Goal: Task Accomplishment & Management: Manage account settings

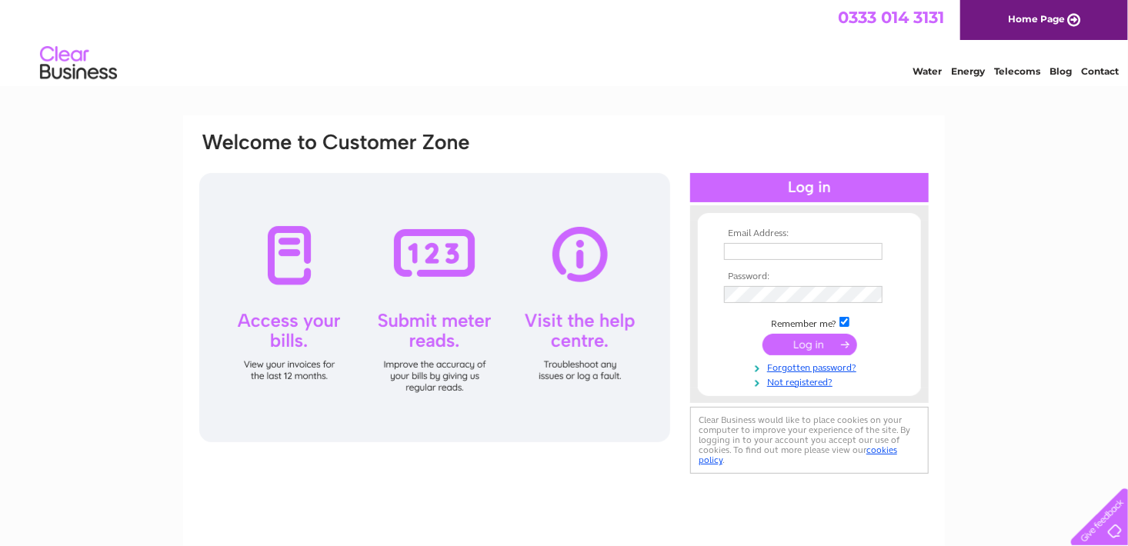
scroll to position [8, 0]
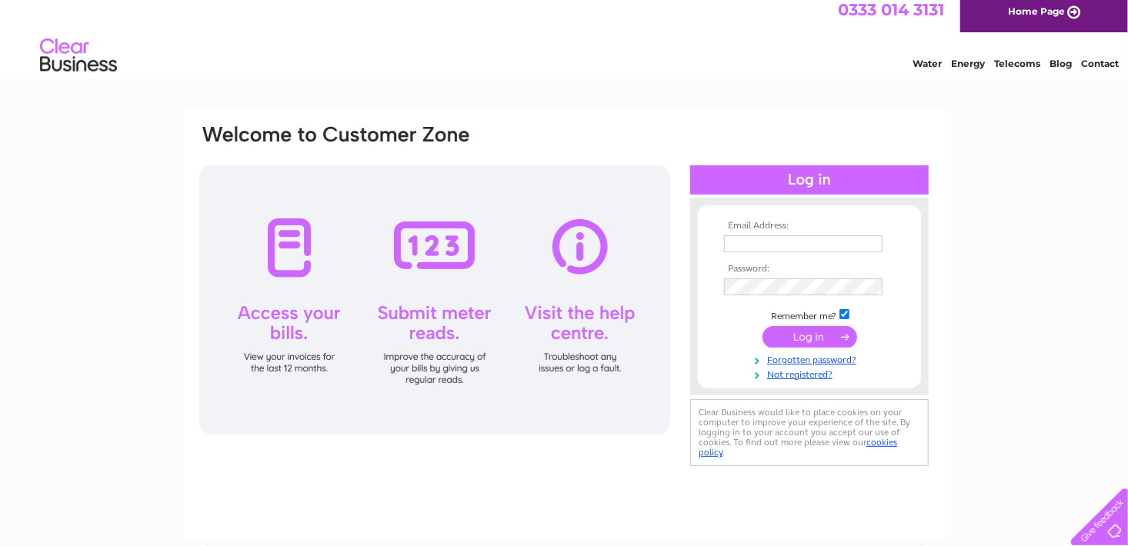
type input "[PERSON_NAME][EMAIL_ADDRESS][DOMAIN_NAME]"
click at [823, 340] on input "submit" at bounding box center [810, 337] width 95 height 22
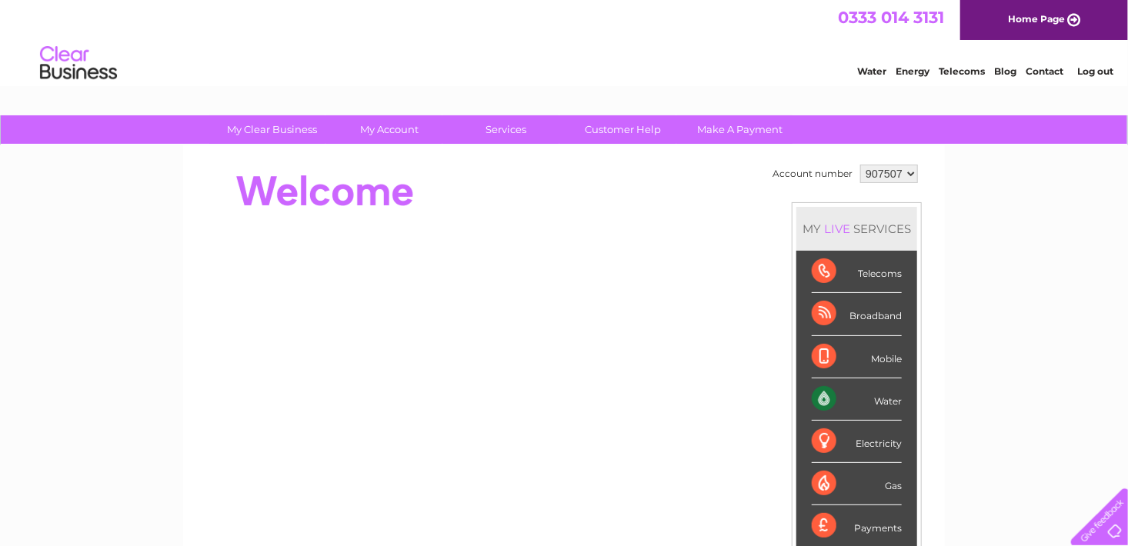
click at [870, 396] on div "Water" at bounding box center [857, 400] width 90 height 42
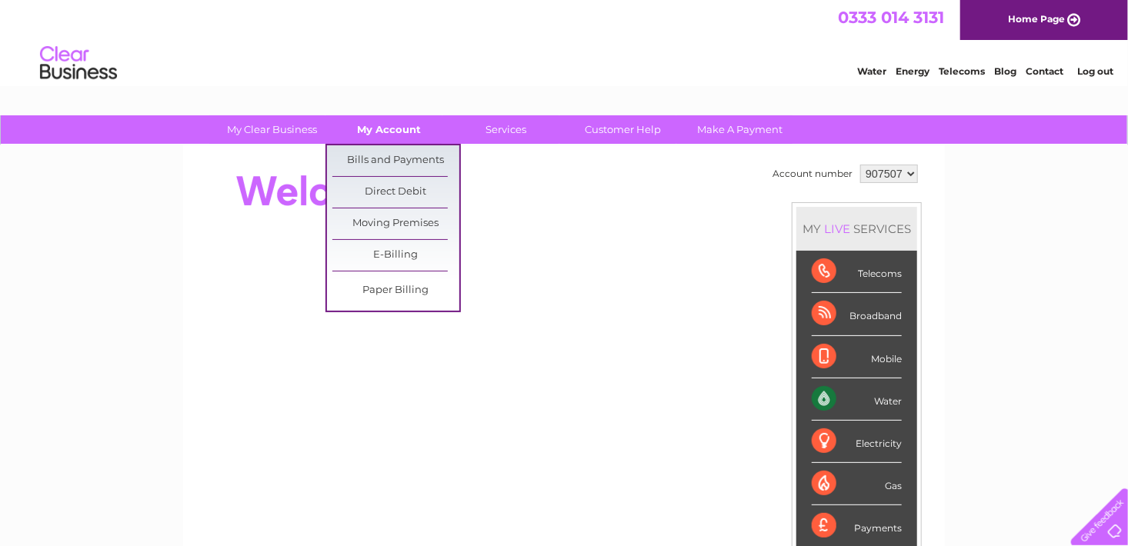
click at [395, 127] on link "My Account" at bounding box center [389, 129] width 127 height 28
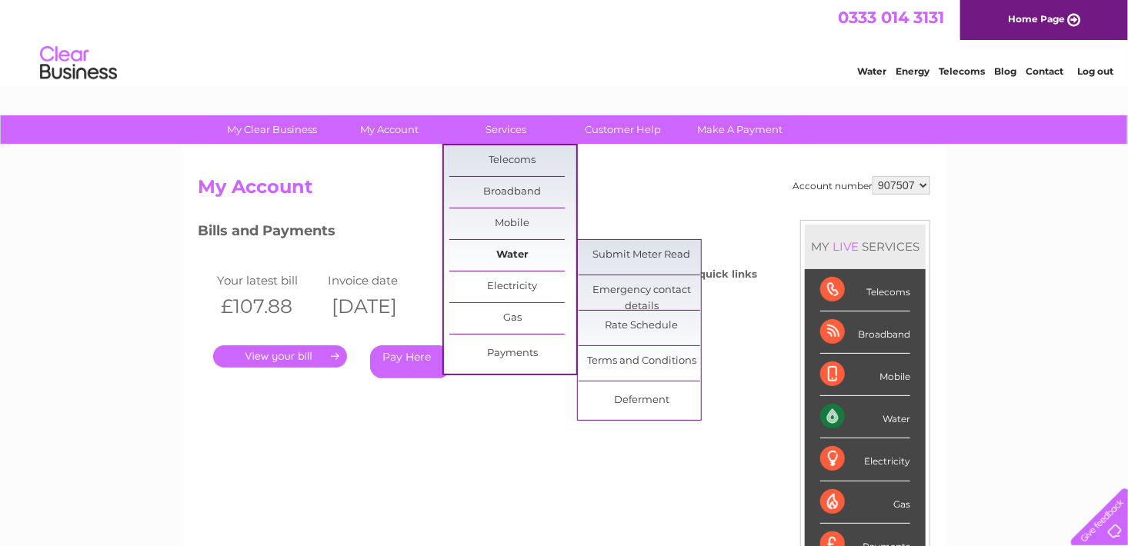
click at [513, 254] on link "Water" at bounding box center [512, 255] width 127 height 31
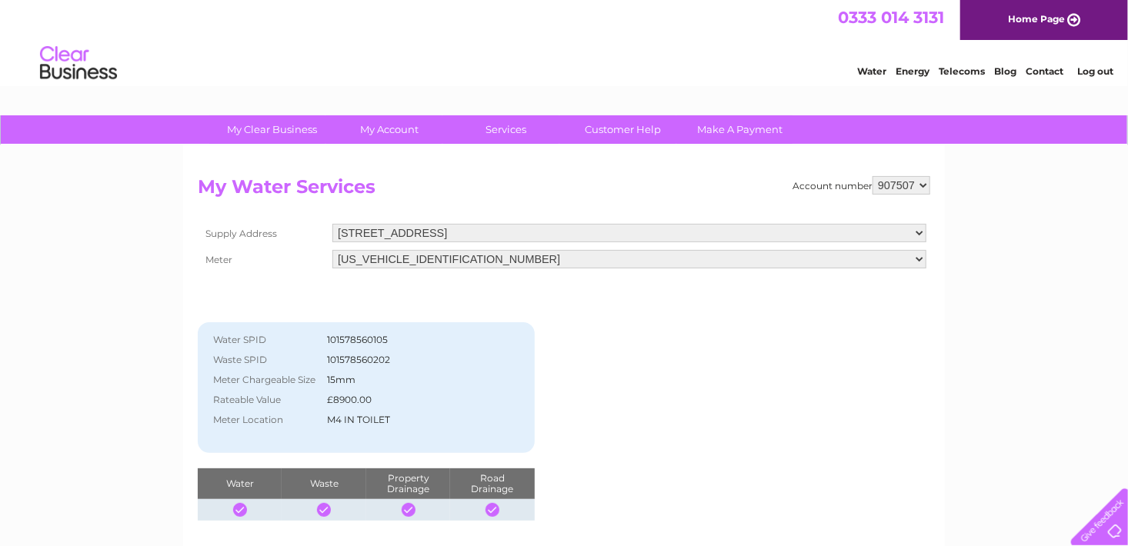
scroll to position [18, 0]
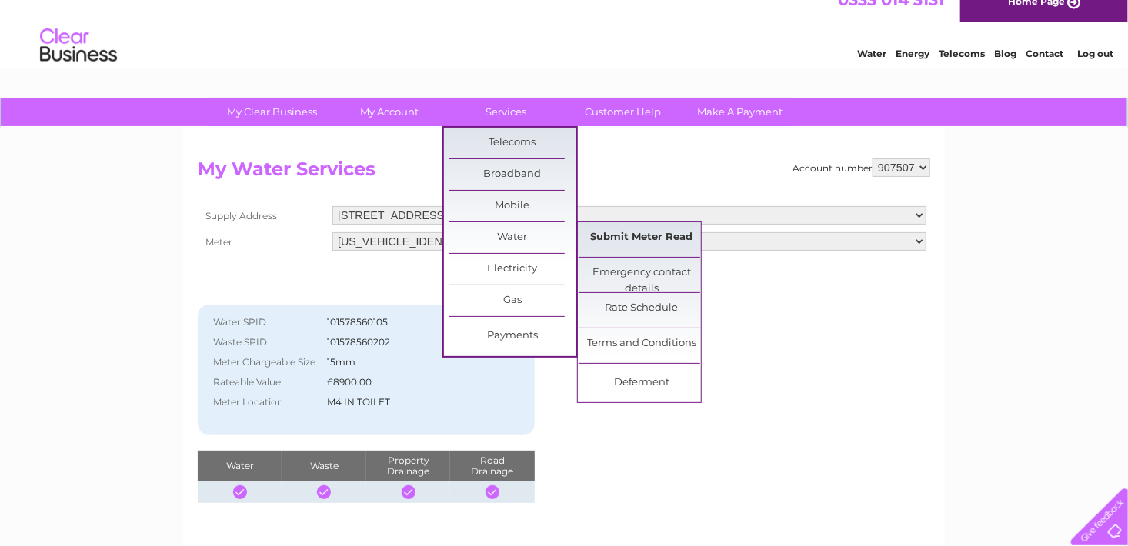
click at [643, 233] on link "Submit Meter Read" at bounding box center [642, 237] width 127 height 31
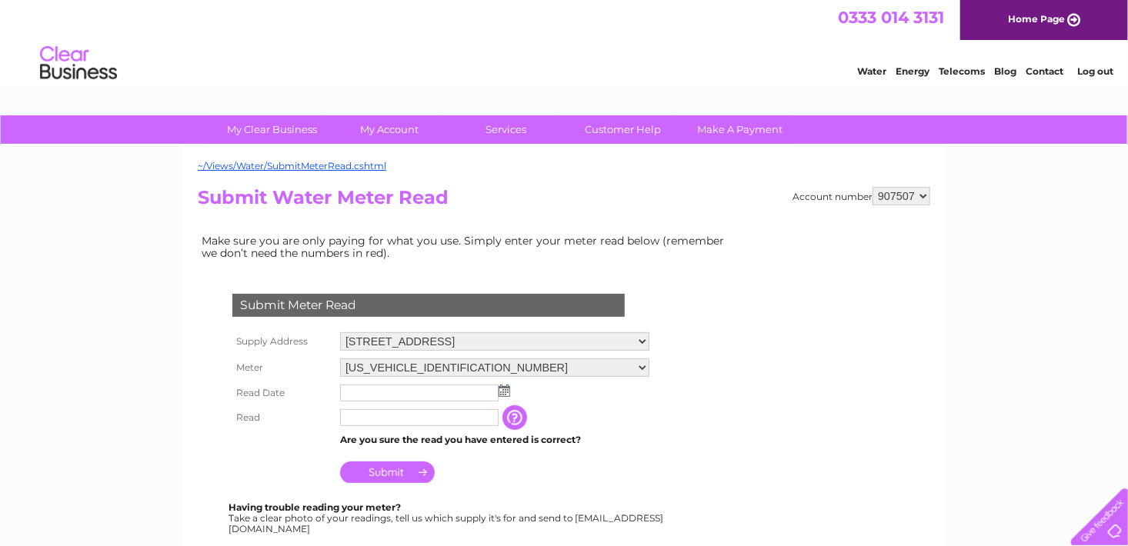
click at [503, 389] on img at bounding box center [505, 391] width 12 height 12
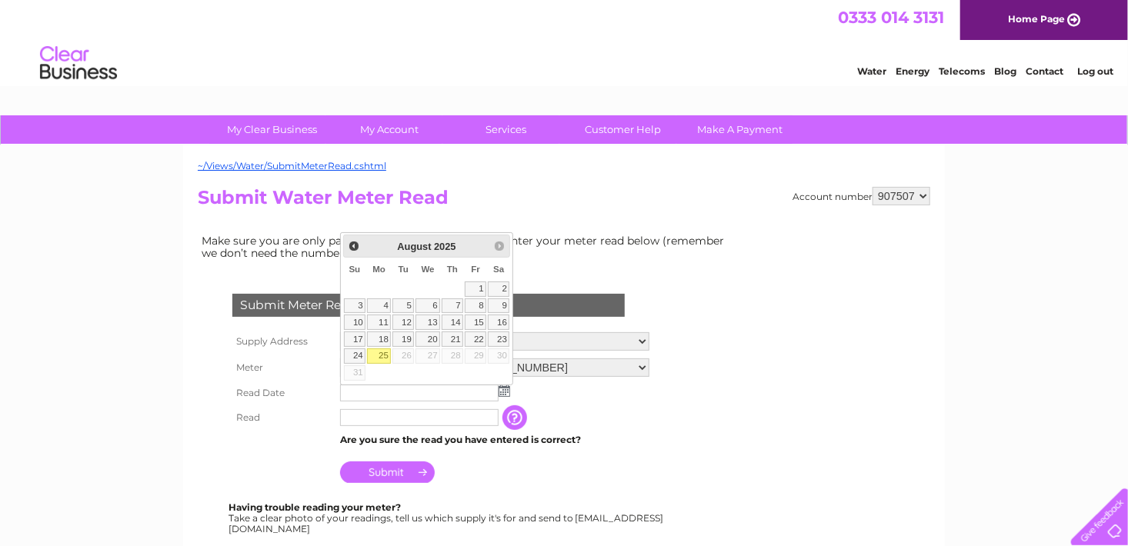
click at [382, 352] on link "25" at bounding box center [379, 356] width 24 height 15
type input "2025/08/25"
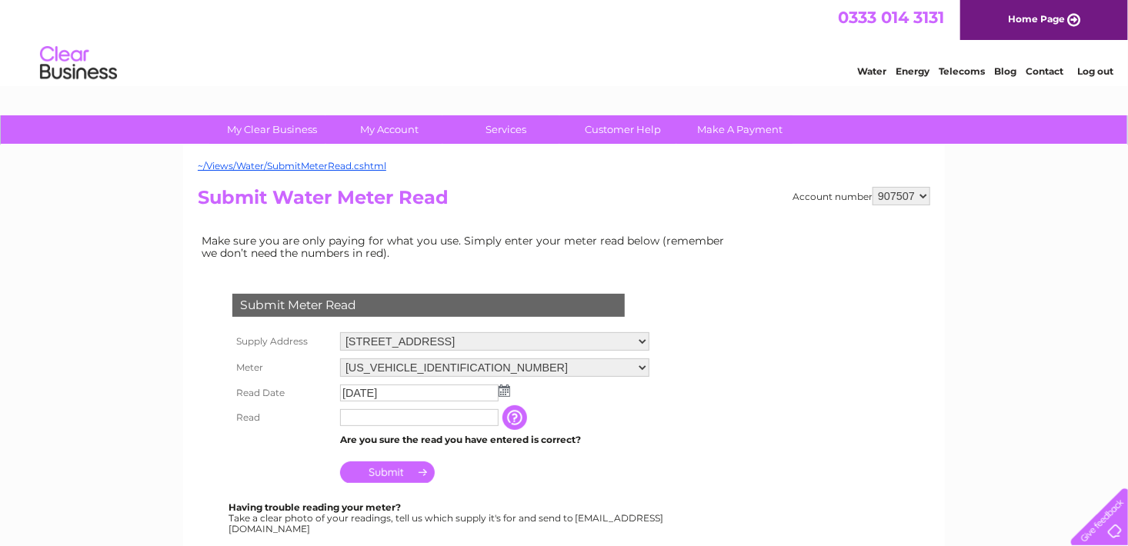
click at [360, 418] on input "text" at bounding box center [419, 417] width 159 height 17
click at [360, 418] on input "text" at bounding box center [420, 418] width 160 height 18
type input "1073"
click at [382, 469] on input "Submit" at bounding box center [387, 473] width 95 height 22
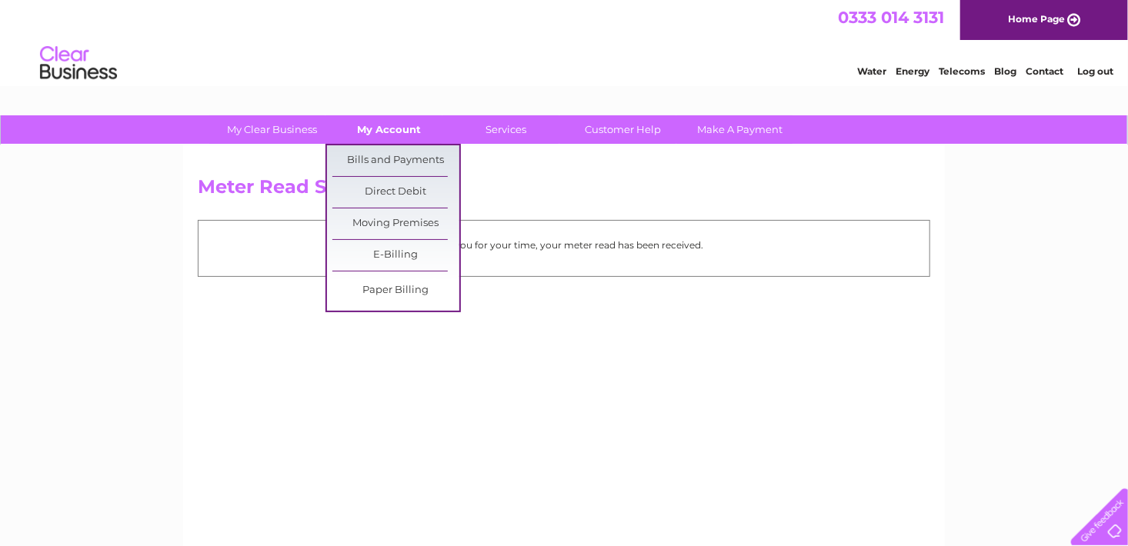
click at [399, 127] on link "My Account" at bounding box center [389, 129] width 127 height 28
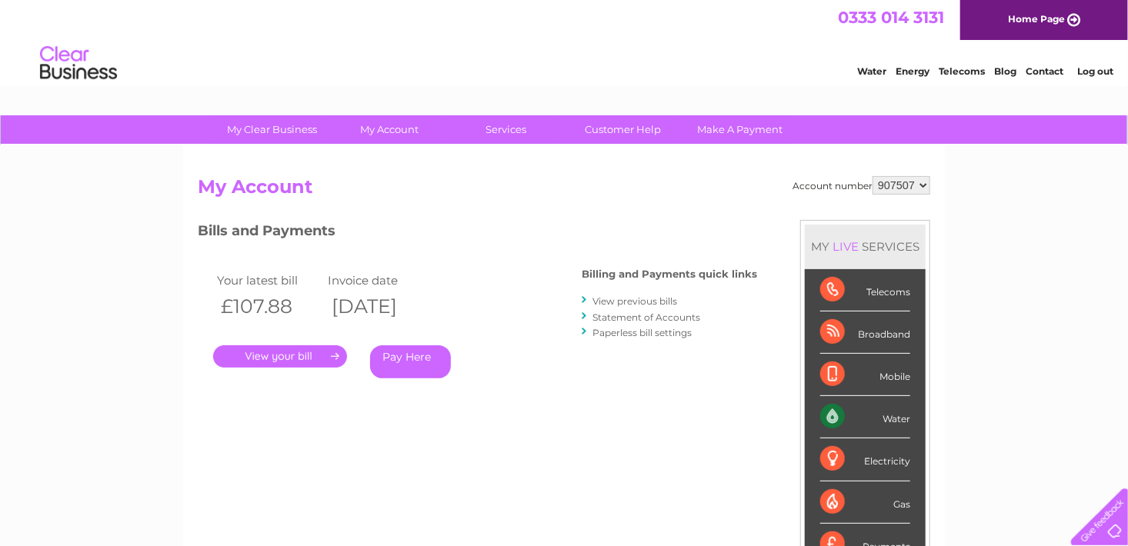
click at [865, 399] on div "Water" at bounding box center [865, 417] width 90 height 42
click at [839, 416] on div "Water" at bounding box center [865, 417] width 90 height 42
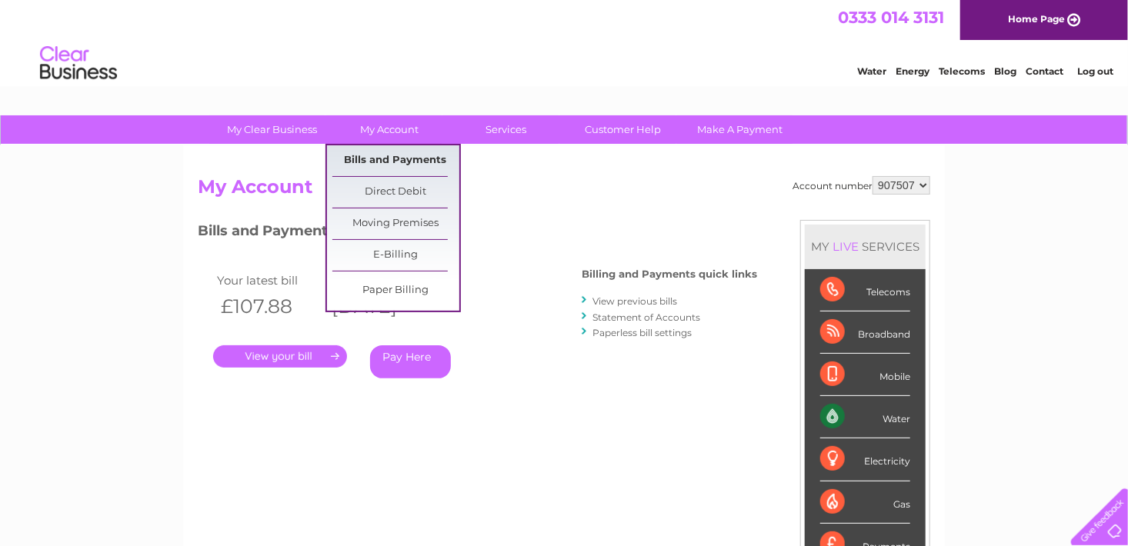
click at [392, 158] on link "Bills and Payments" at bounding box center [395, 160] width 127 height 31
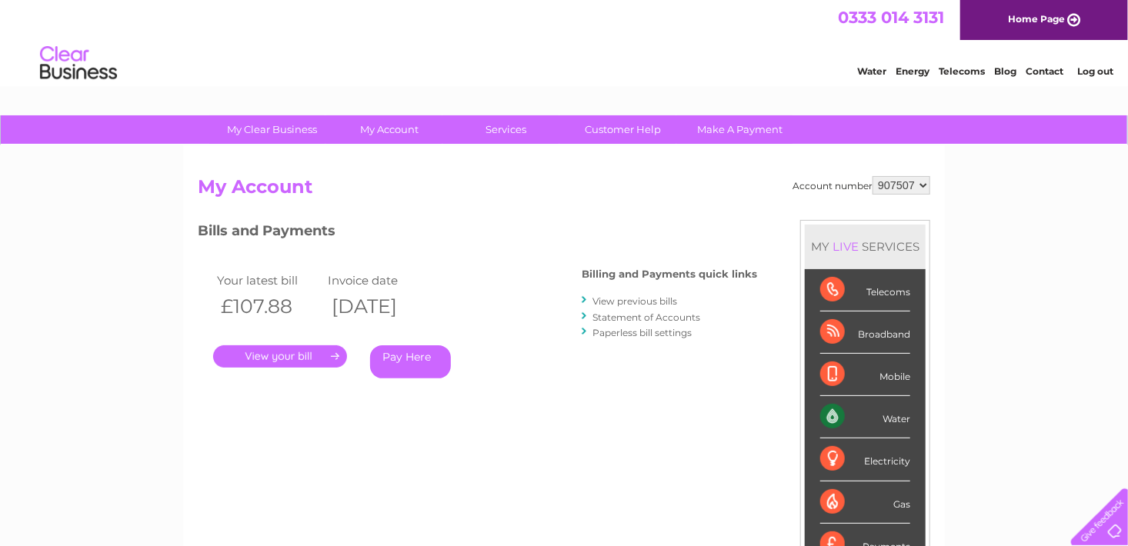
click at [636, 302] on link "View previous bills" at bounding box center [634, 301] width 85 height 12
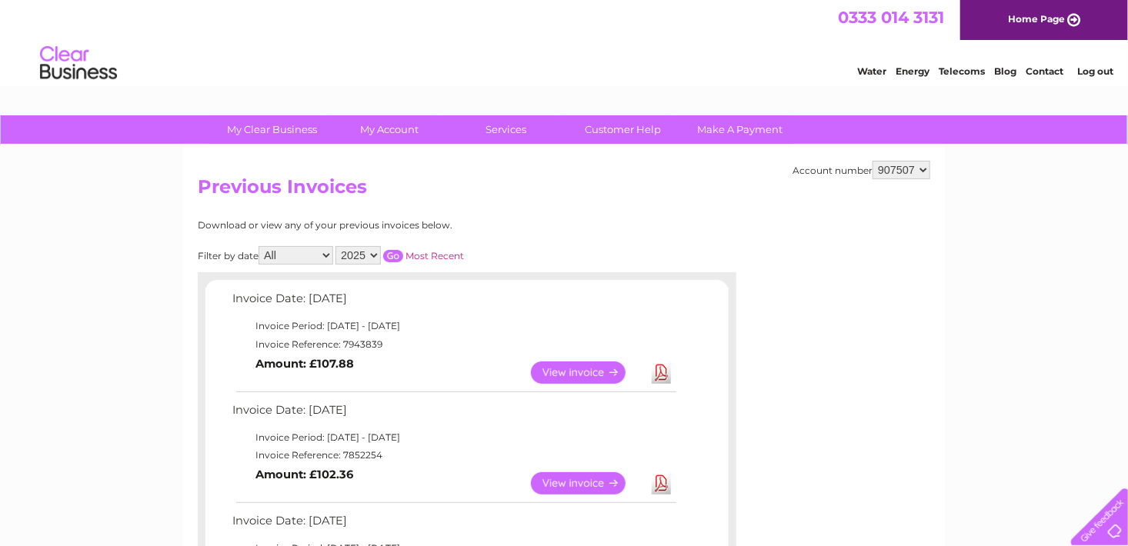
click at [603, 400] on td "Invoice Date: [DATE]" at bounding box center [454, 414] width 450 height 28
click at [582, 365] on link "View" at bounding box center [587, 373] width 113 height 22
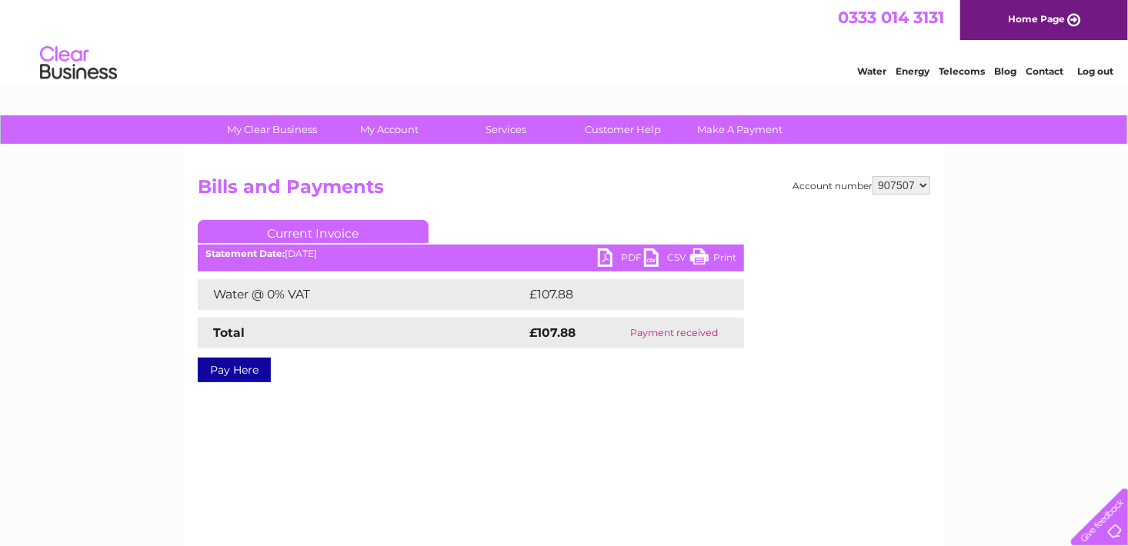
click at [604, 253] on link "PDF" at bounding box center [621, 260] width 46 height 22
click at [601, 248] on div "Current Invoice PDF CSV Print Statement Date: 04/08/2025" at bounding box center [471, 298] width 546 height 156
click at [631, 254] on link "PDF" at bounding box center [621, 260] width 46 height 22
click at [601, 252] on link "PDF" at bounding box center [621, 260] width 46 height 22
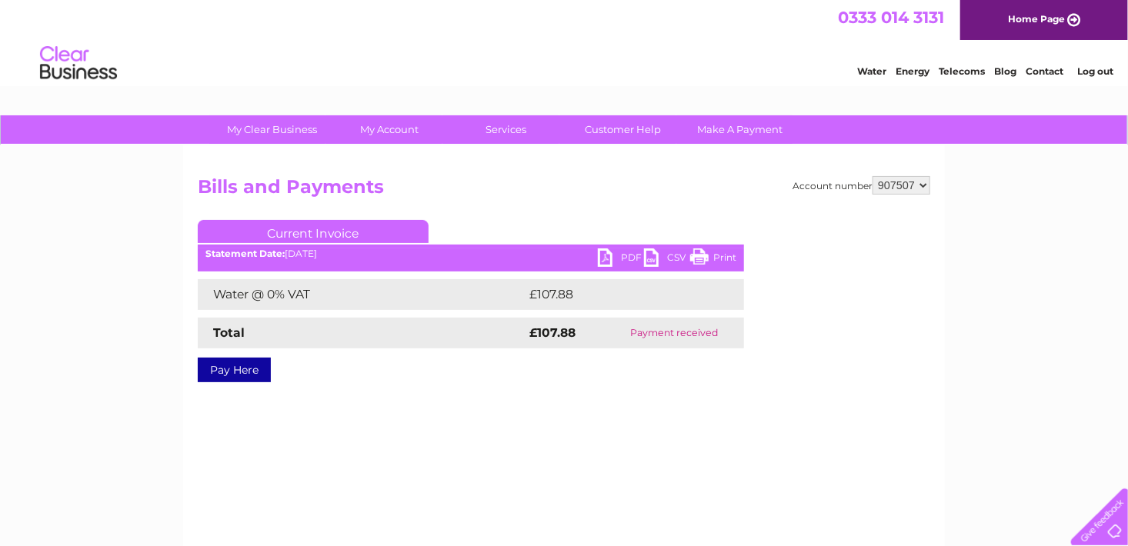
click at [601, 252] on link "PDF" at bounding box center [621, 260] width 46 height 22
click at [602, 253] on link "PDF" at bounding box center [621, 260] width 46 height 22
click at [592, 248] on ul "Current Invoice" at bounding box center [471, 234] width 546 height 28
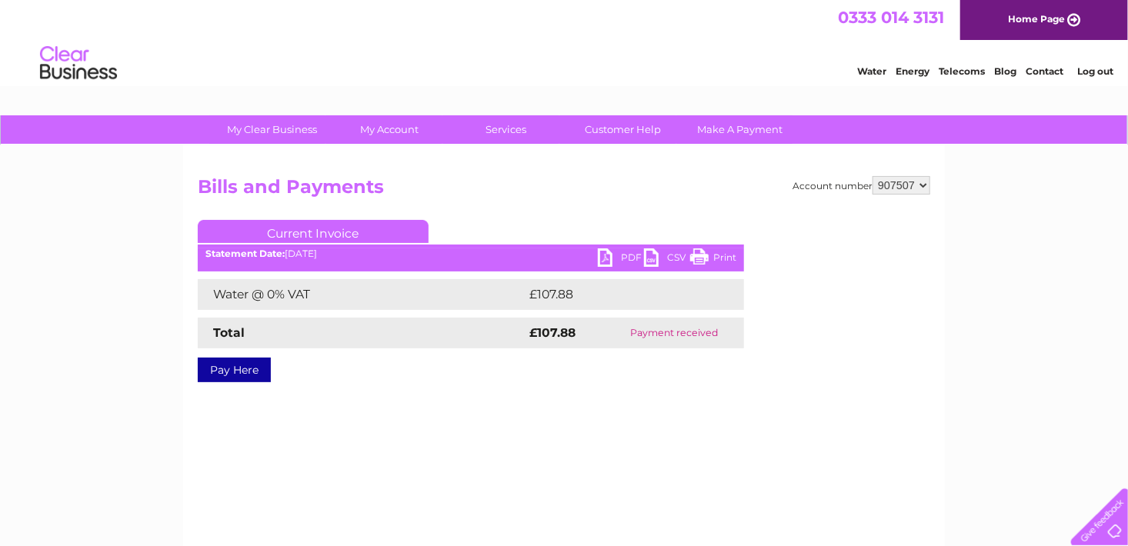
click at [601, 257] on link "PDF" at bounding box center [621, 260] width 46 height 22
click at [600, 264] on link "PDF" at bounding box center [621, 260] width 46 height 22
click at [606, 254] on link "PDF" at bounding box center [621, 260] width 46 height 22
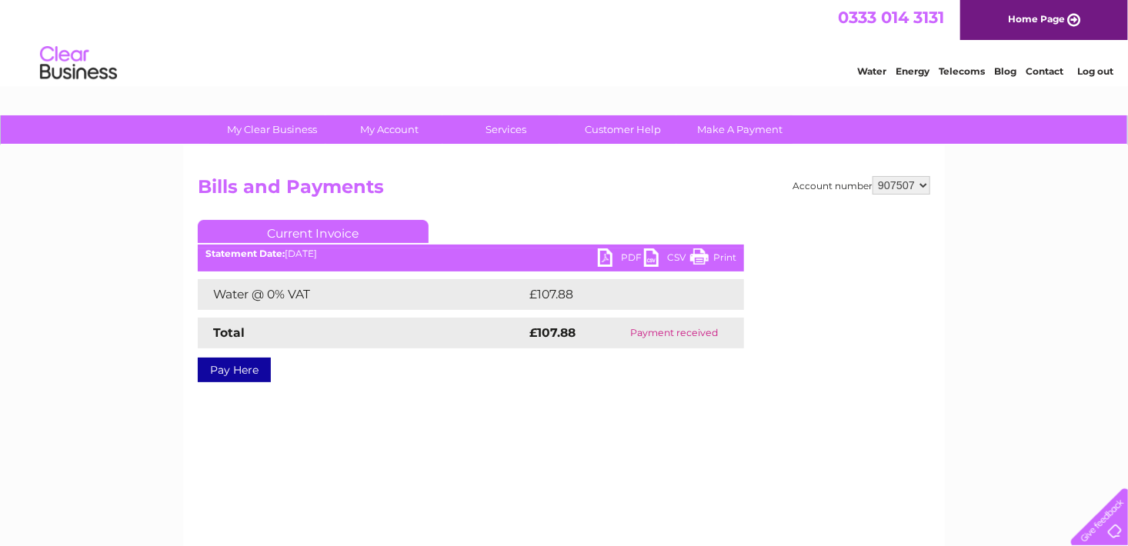
click at [606, 254] on link "PDF" at bounding box center [621, 260] width 46 height 22
